Goal: Check status: Check status

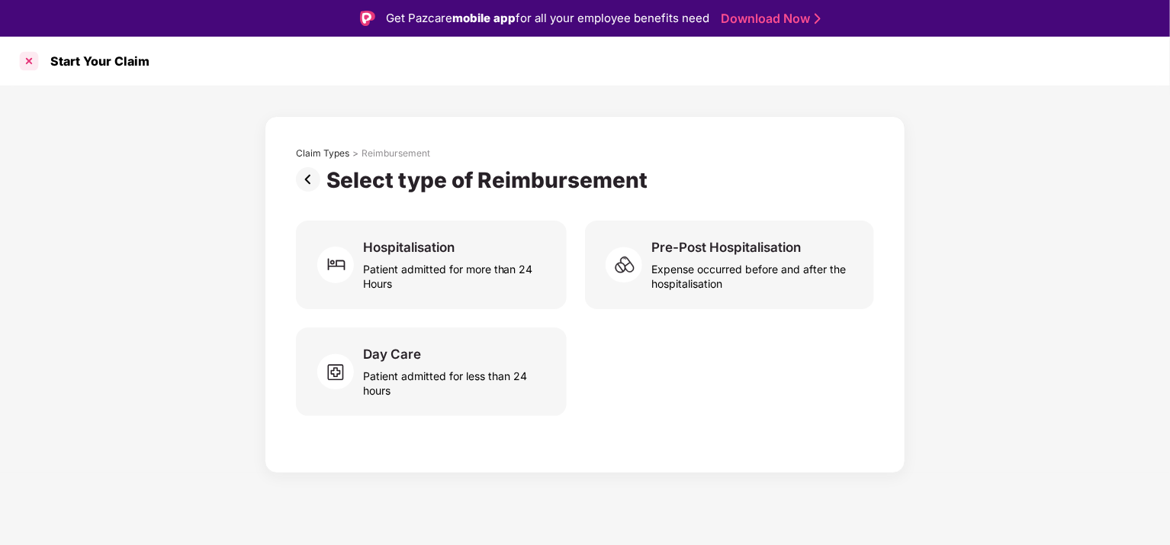
click at [27, 62] on div at bounding box center [29, 61] width 24 height 24
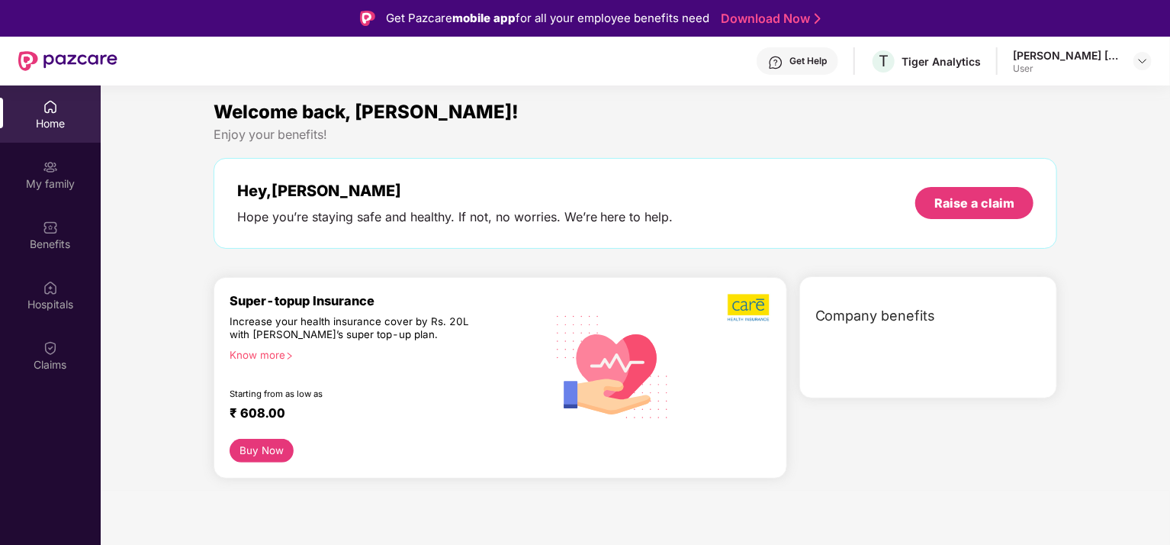
scroll to position [85, 0]
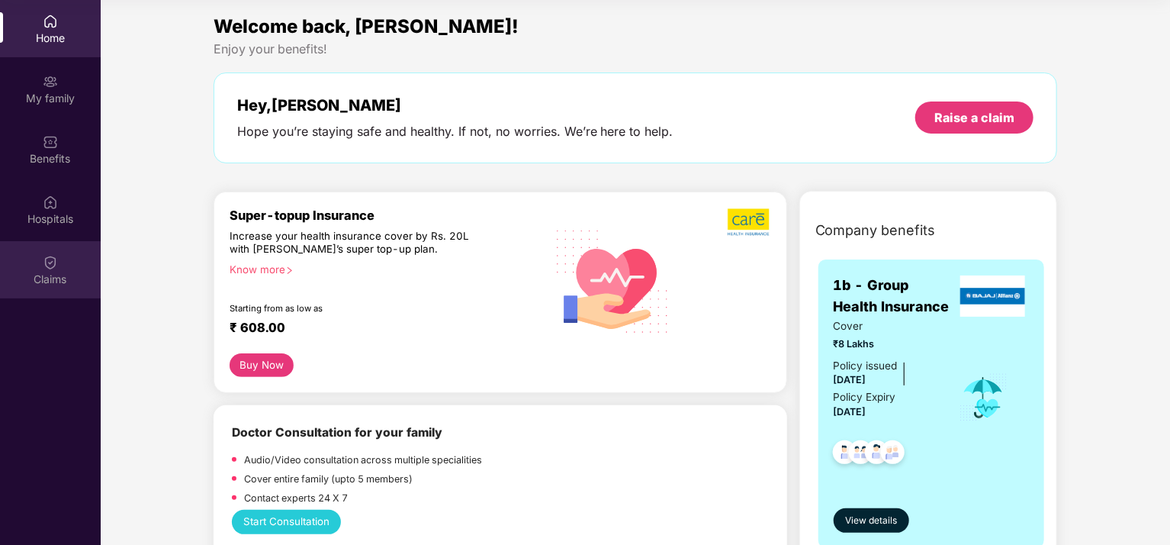
click at [64, 256] on div "Claims" at bounding box center [50, 269] width 101 height 57
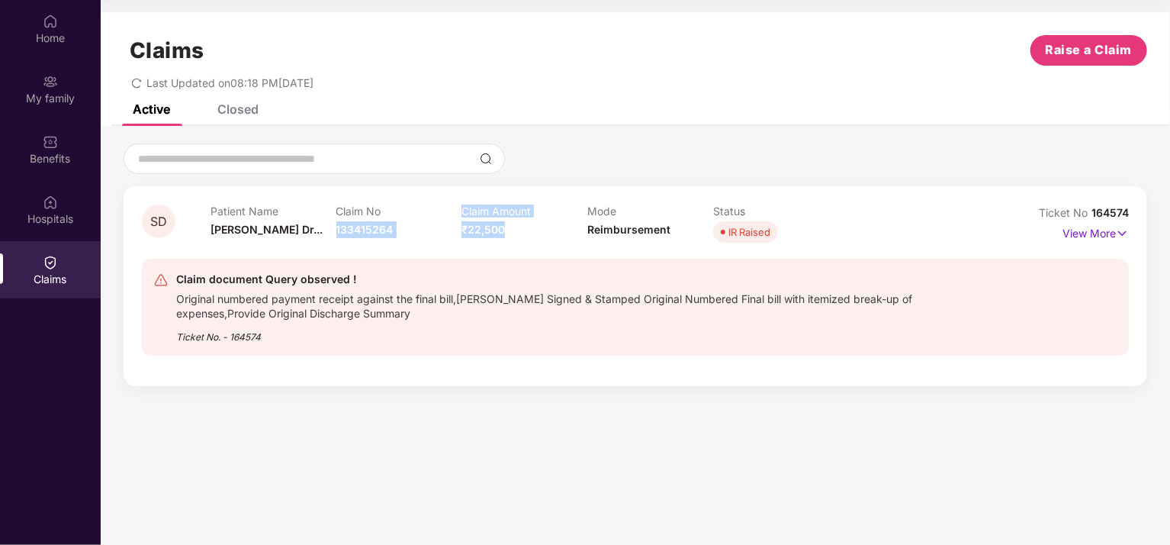
drag, startPoint x: 336, startPoint y: 228, endPoint x: 514, endPoint y: 227, distance: 177.7
click at [514, 227] on div "Patient Name [PERSON_NAME] Dr... Claim No 133415264 Claim Amount ₹22,500 Mode R…" at bounding box center [586, 225] width 753 height 42
copy div "133415264 Claim Amount ₹22,500"
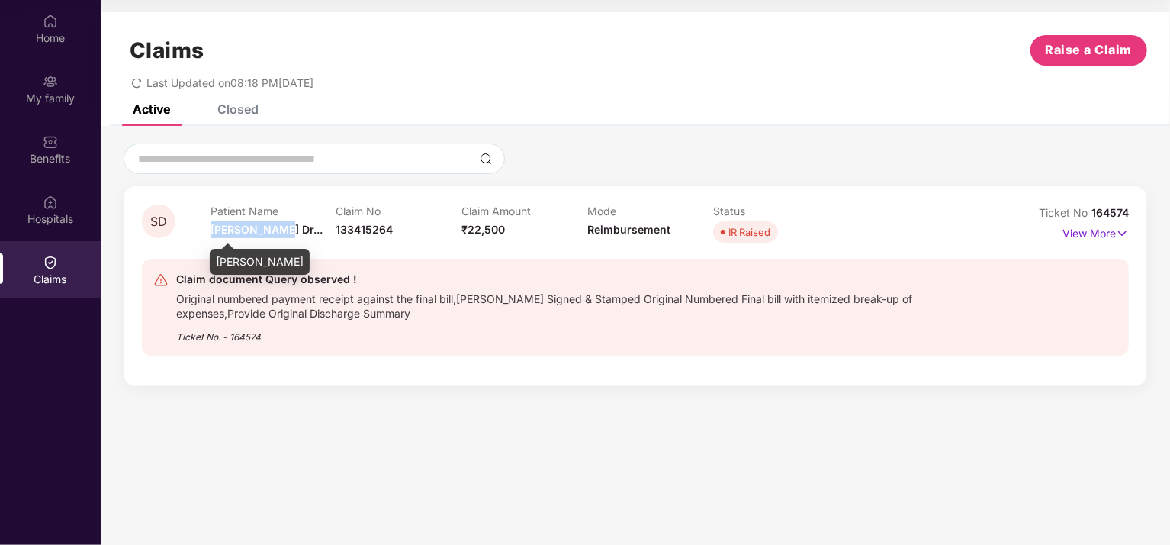
drag, startPoint x: 212, startPoint y: 228, endPoint x: 284, endPoint y: 228, distance: 72.5
click at [284, 228] on span "[PERSON_NAME] Dr..." at bounding box center [266, 229] width 112 height 13
drag, startPoint x: 278, startPoint y: 262, endPoint x: 218, endPoint y: 258, distance: 59.6
click at [218, 258] on div "[PERSON_NAME]" at bounding box center [260, 262] width 100 height 26
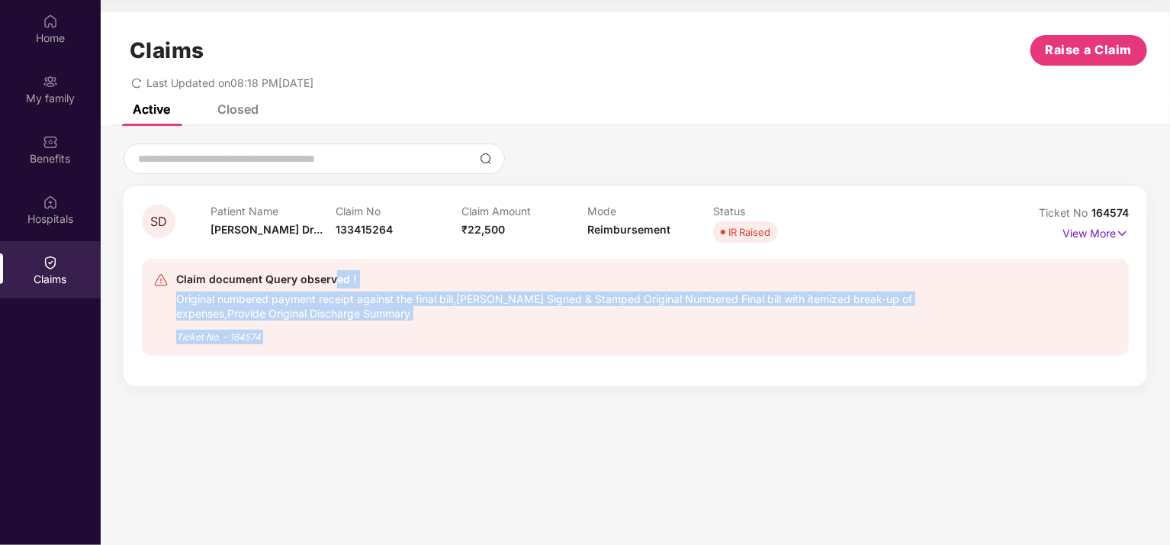
drag, startPoint x: 218, startPoint y: 258, endPoint x: 330, endPoint y: 252, distance: 112.2
click at [330, 252] on body "Get Pazcare mobile app for all your employee benefits need Download Now Get Hel…" at bounding box center [585, 187] width 1170 height 545
